Goal: Task Accomplishment & Management: Use online tool/utility

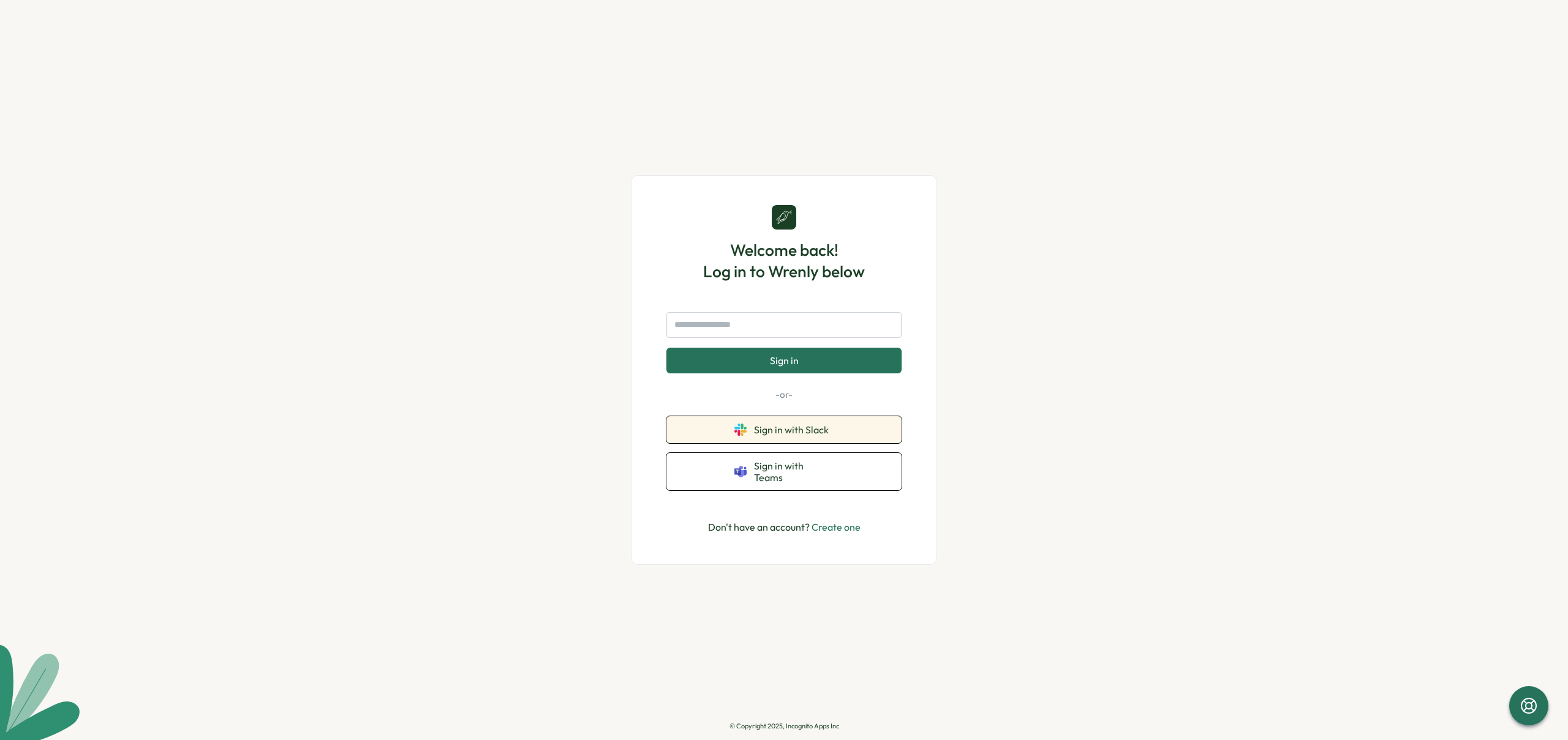
click at [852, 440] on button "Sign in with Slack" at bounding box center [784, 430] width 235 height 27
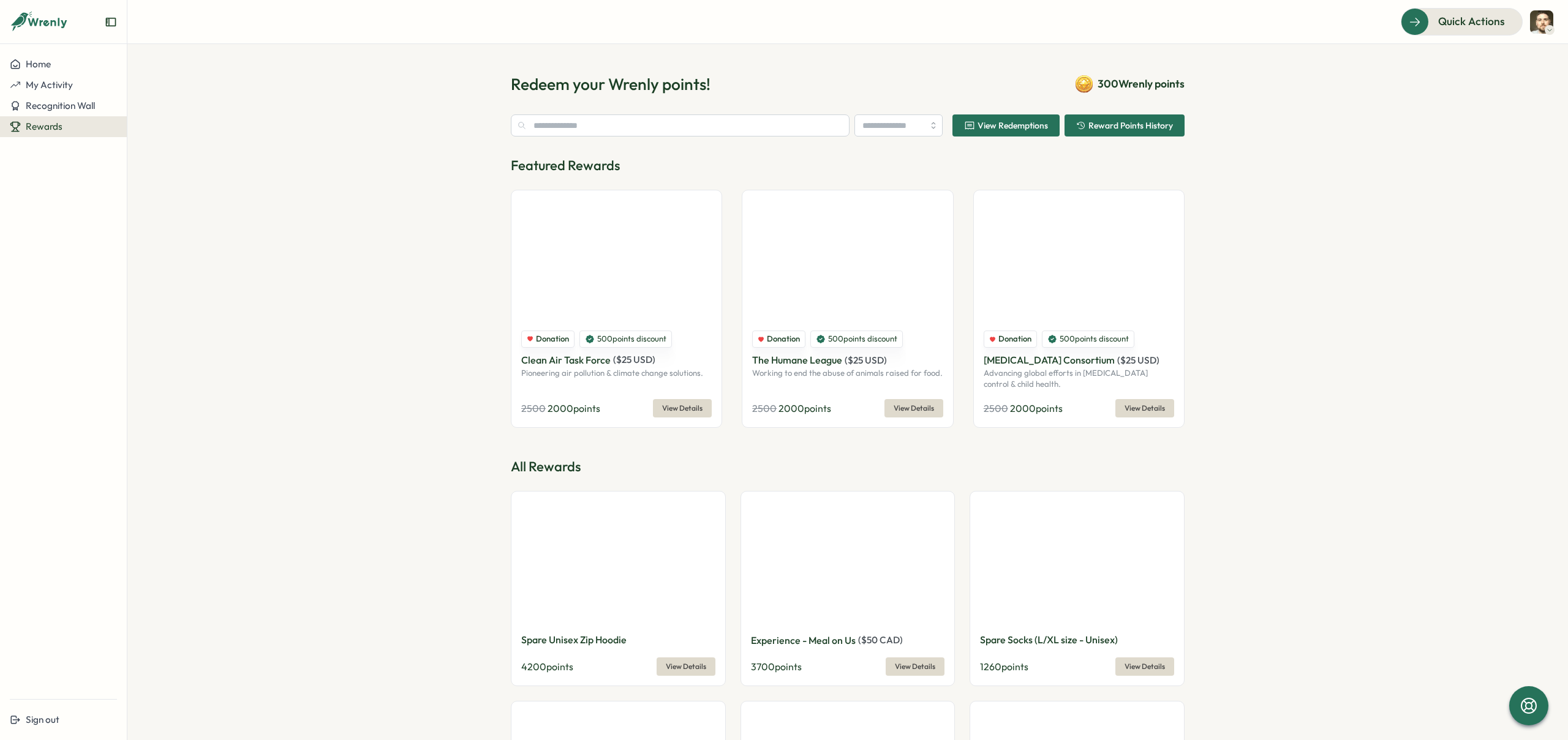
type input "******"
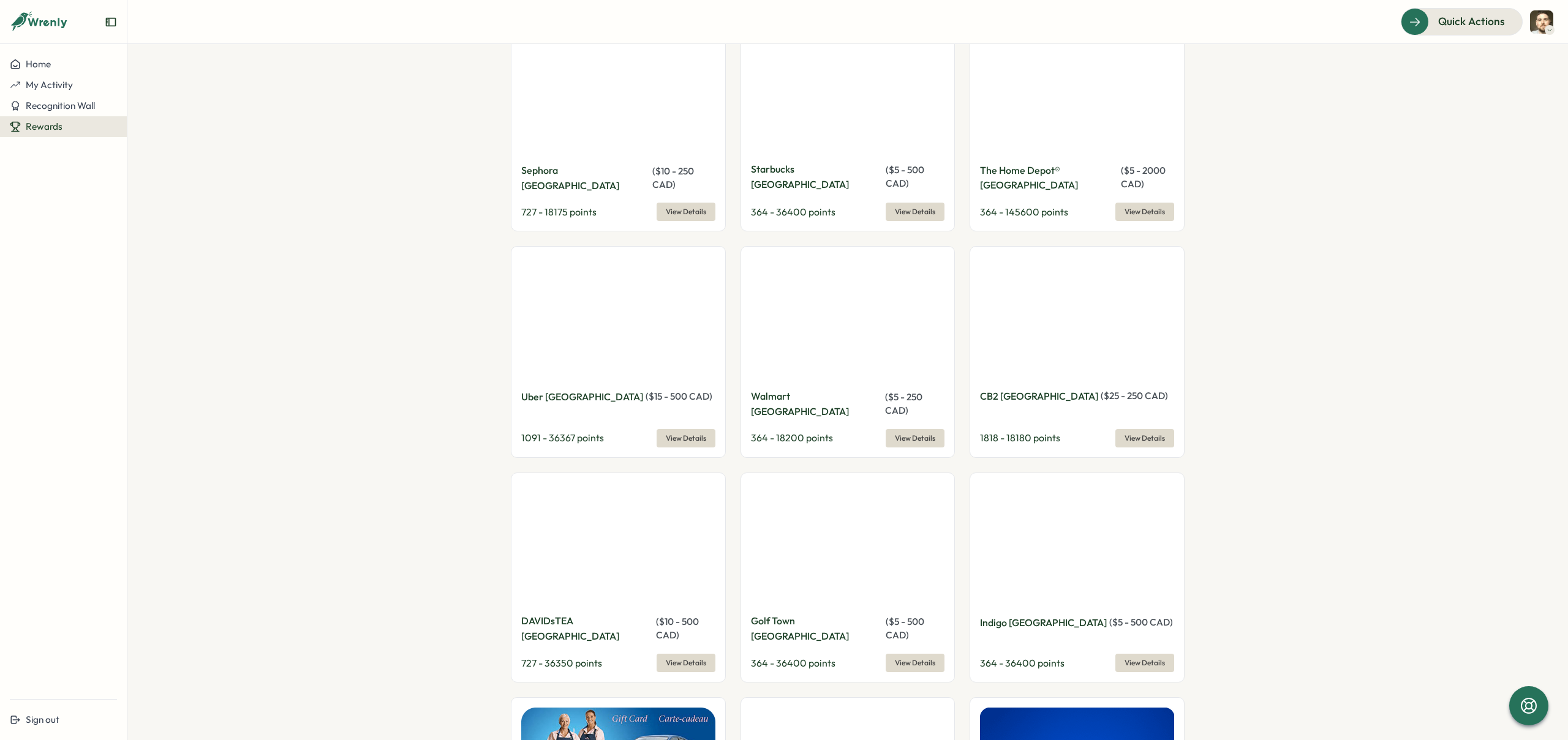
scroll to position [1574, 0]
